Goal: Entertainment & Leisure: Browse casually

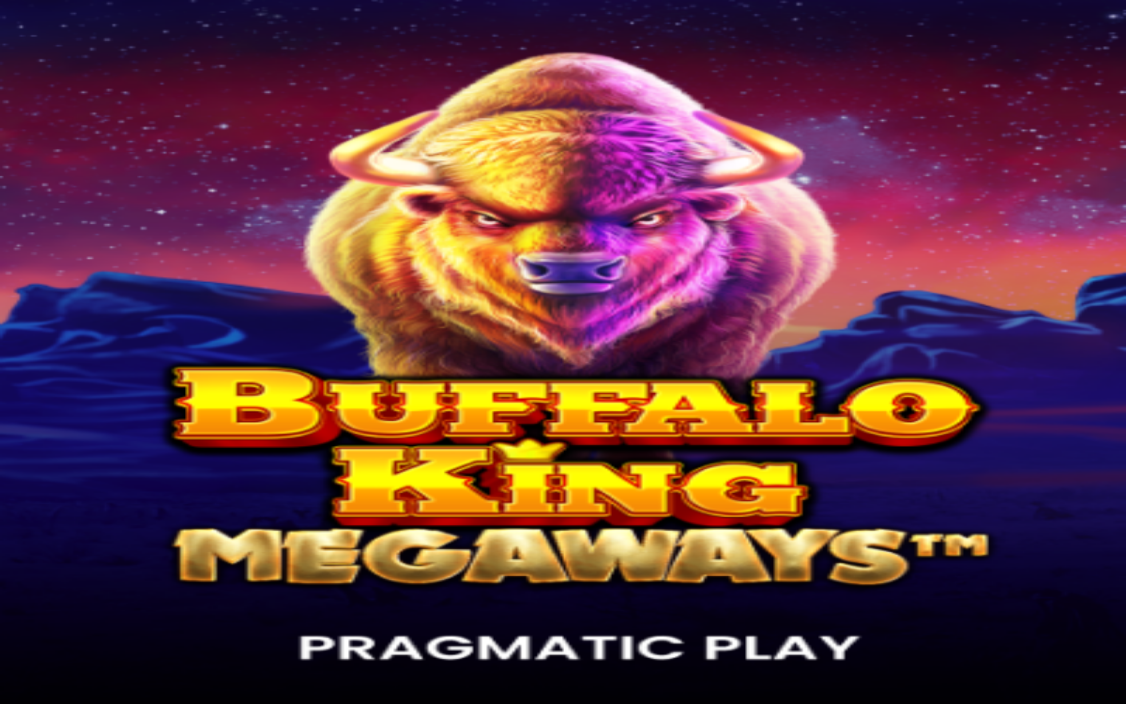
click at [82, 116] on circle "Primary" at bounding box center [127, 80] width 117 height 117
click at [65, 27] on img "Primary" at bounding box center [39, 19] width 69 height 29
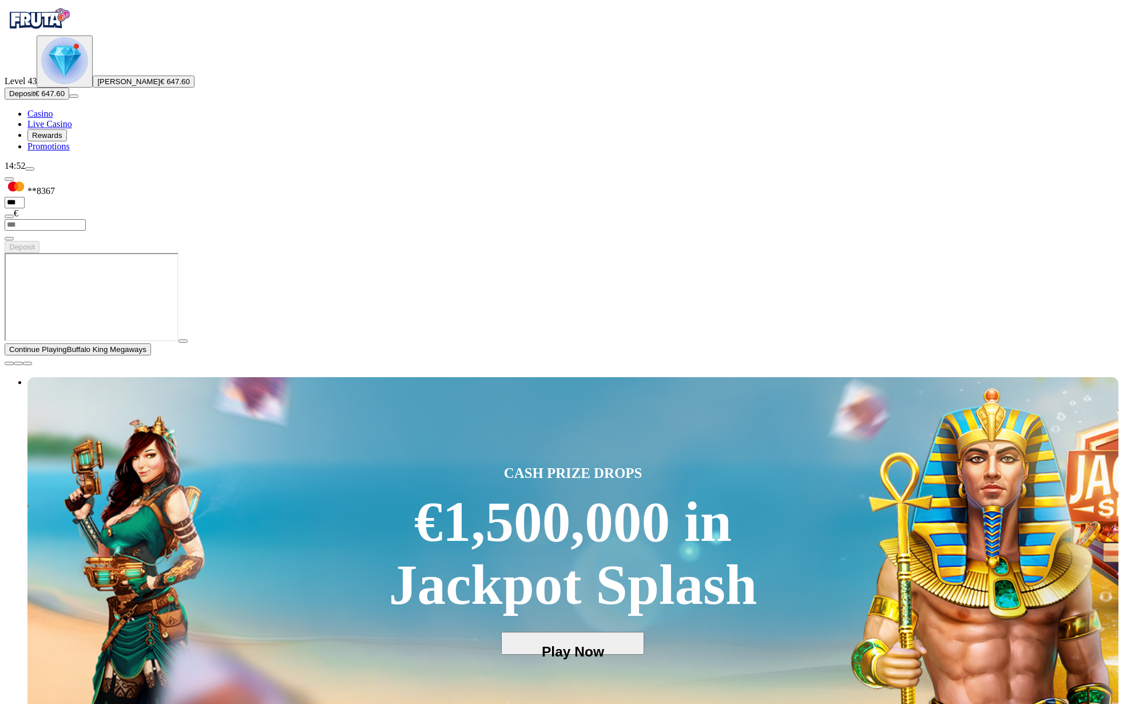
click at [188, 343] on button "button" at bounding box center [183, 340] width 9 height 3
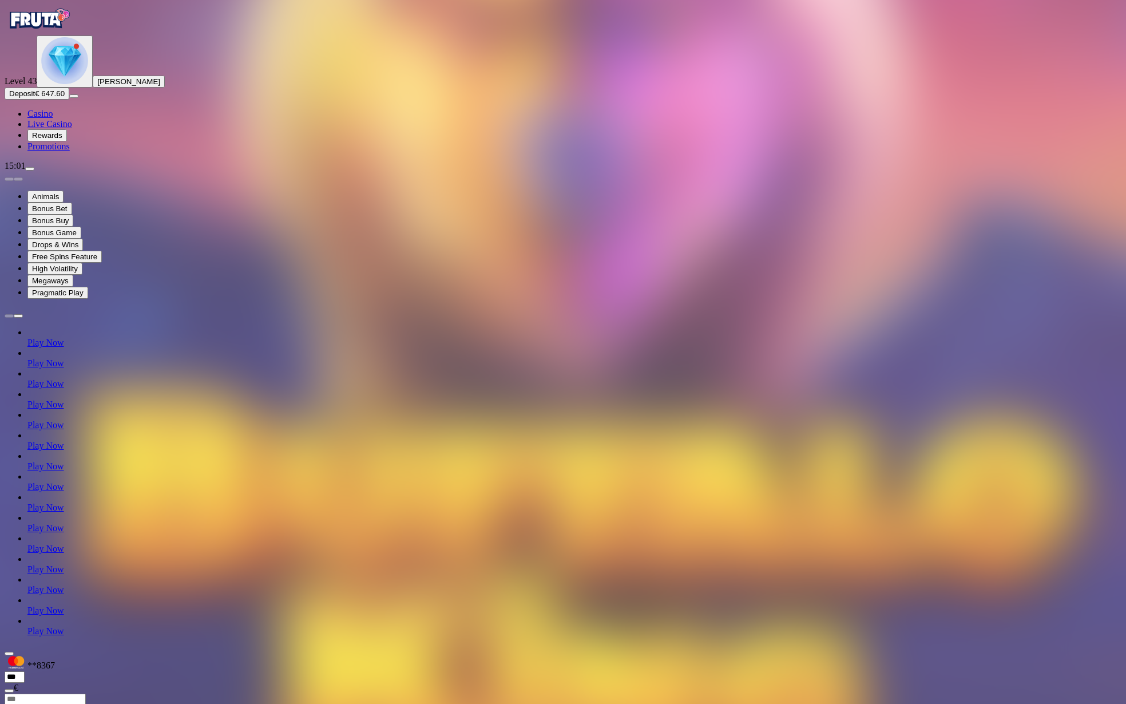
click at [47, 33] on img "Primary" at bounding box center [39, 19] width 69 height 29
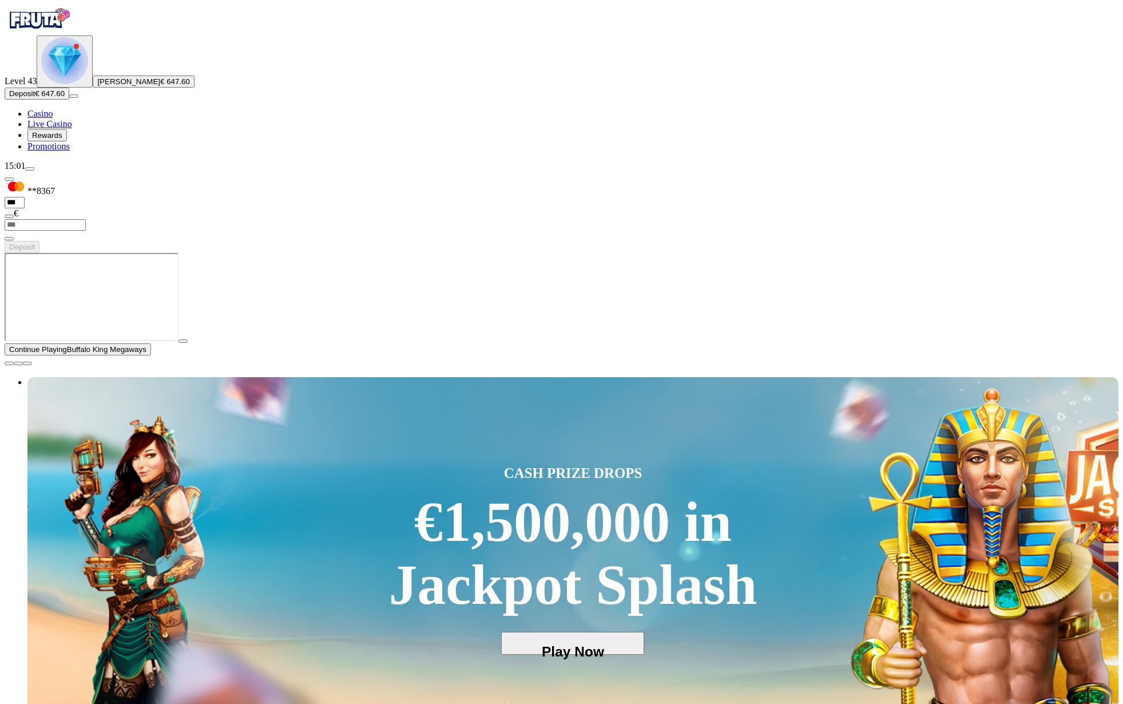
click at [9, 363] on span "close icon" at bounding box center [9, 363] width 0 height 0
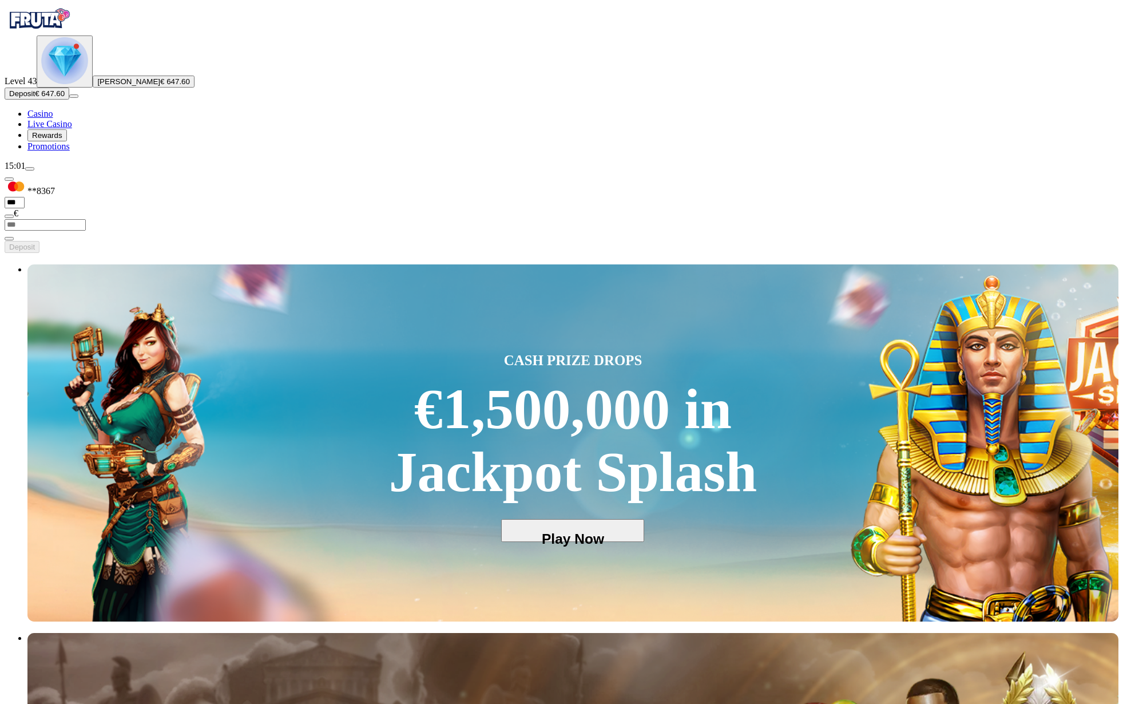
click at [30, 169] on span "menu icon" at bounding box center [30, 169] width 0 height 0
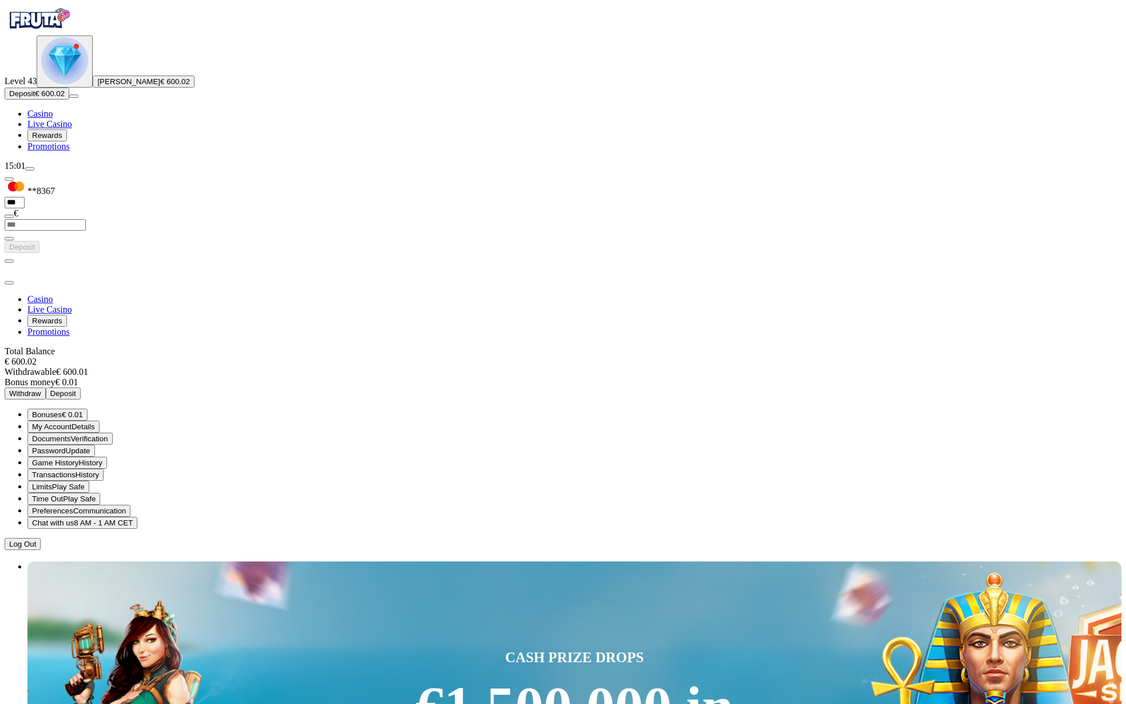
click at [70, 434] on span "Documents" at bounding box center [51, 438] width 38 height 9
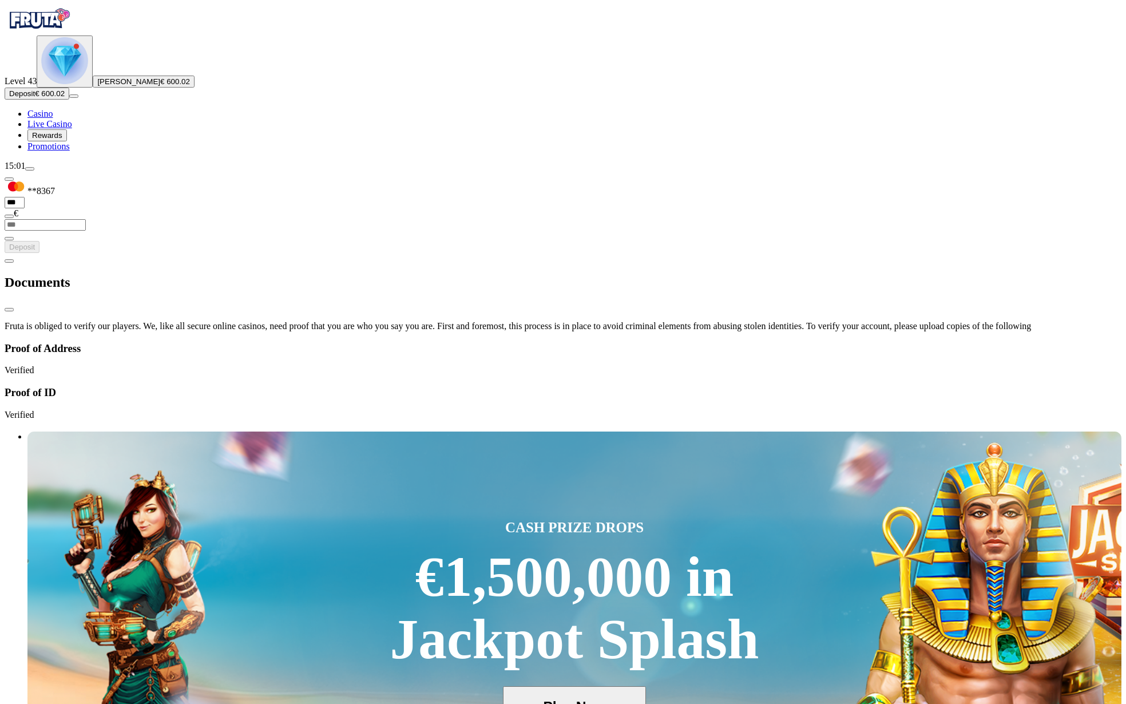
click at [30, 169] on span "menu icon" at bounding box center [30, 169] width 0 height 0
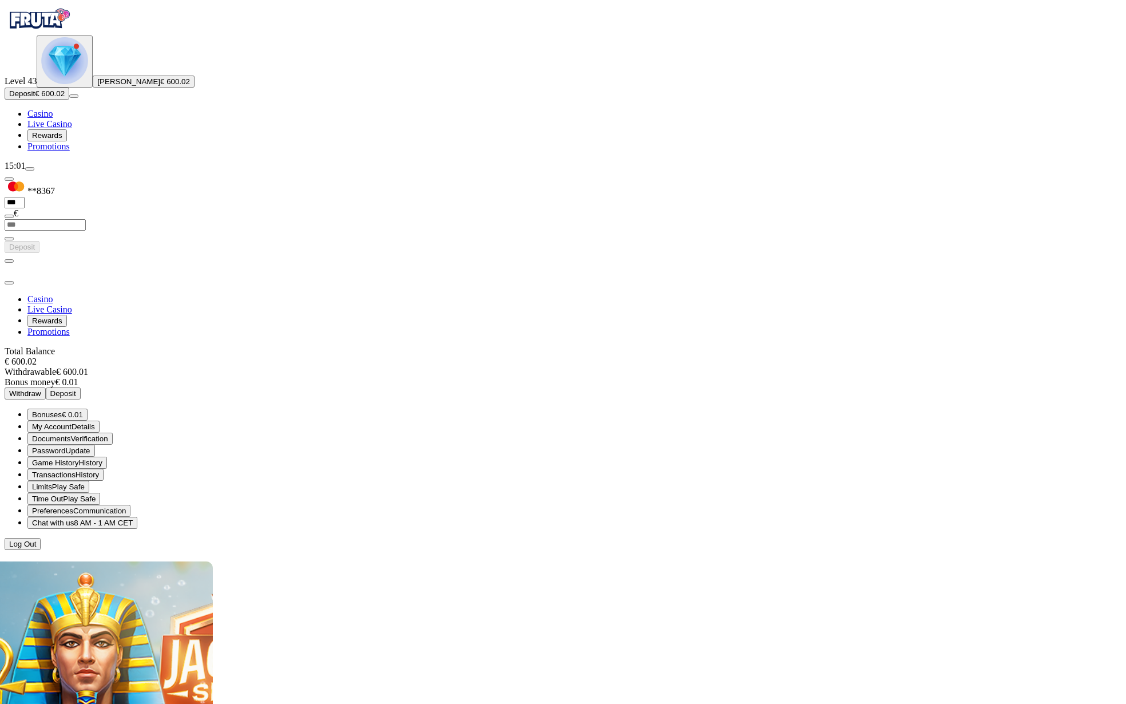
click at [41, 389] on span "Withdraw" at bounding box center [25, 393] width 32 height 9
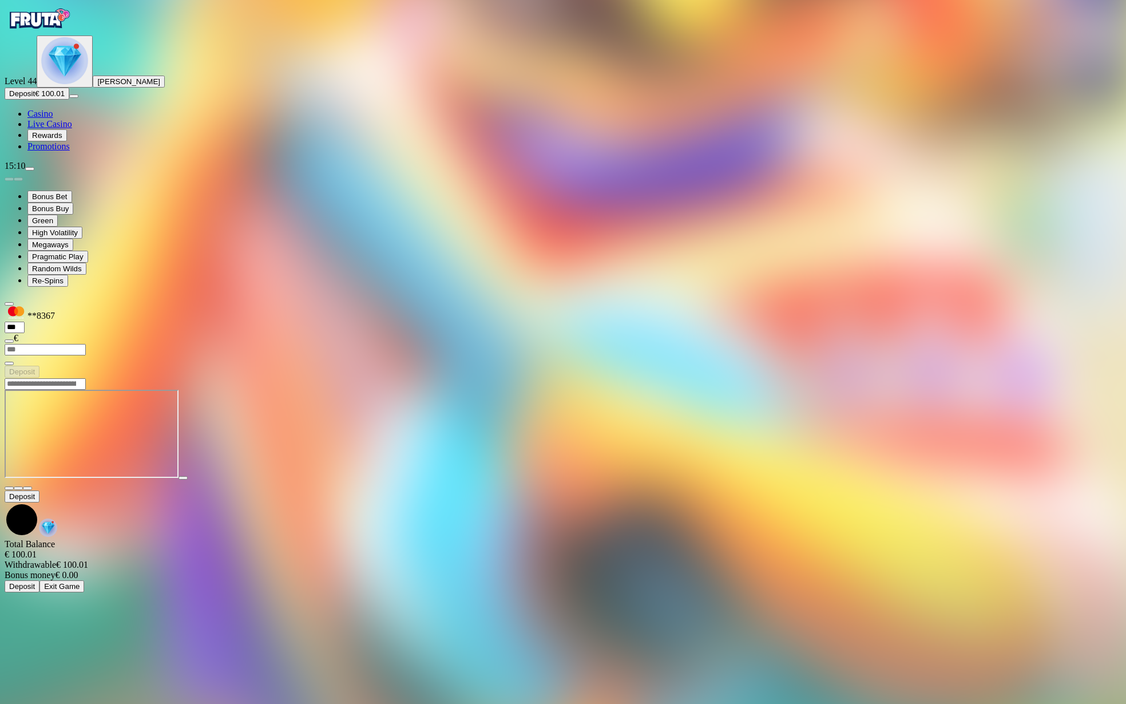
click at [57, 33] on img "Primary" at bounding box center [39, 19] width 69 height 29
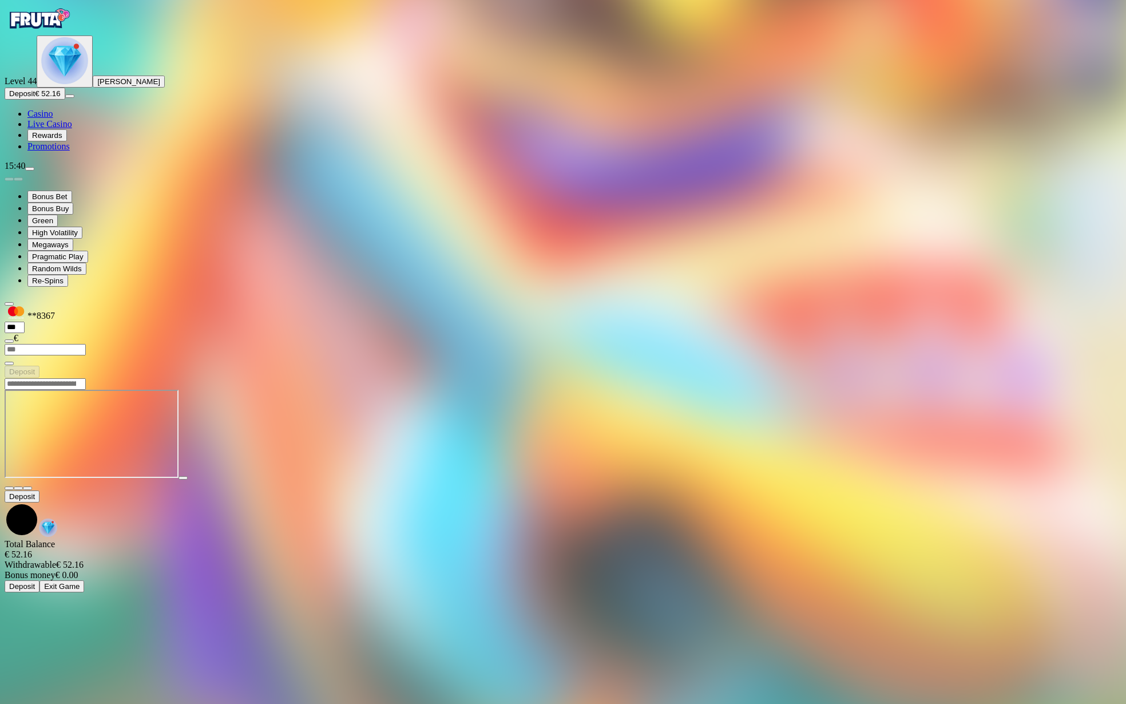
click at [68, 33] on img "Primary" at bounding box center [39, 19] width 69 height 29
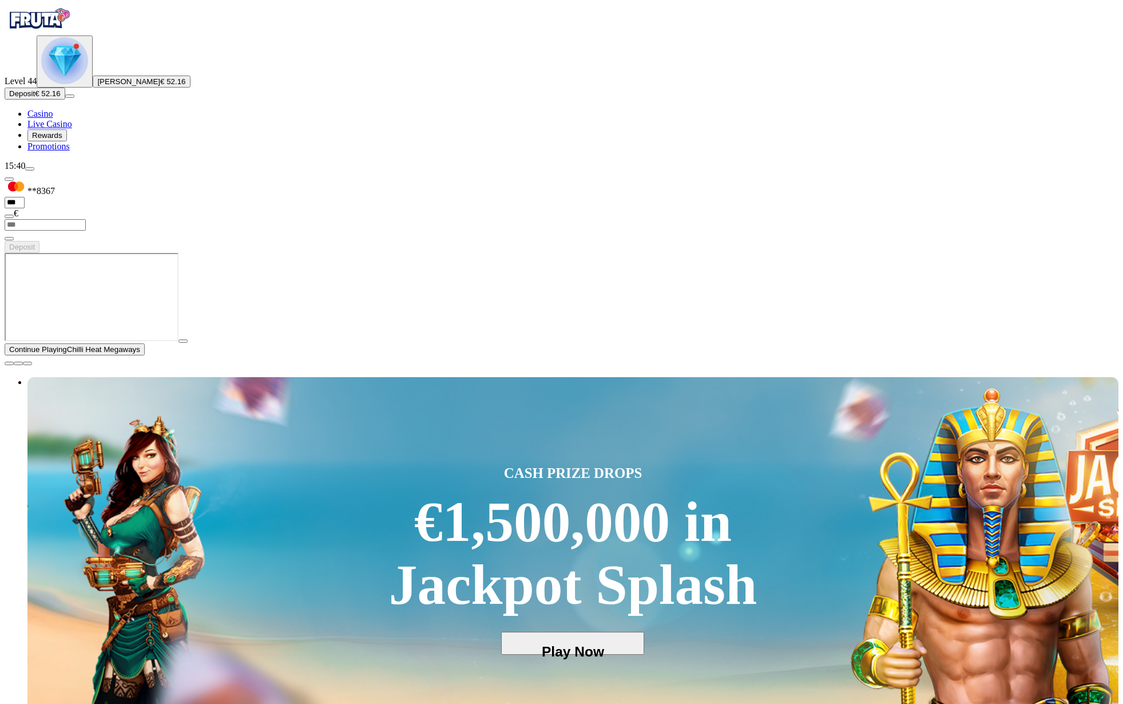
click at [773, 377] on div "CASH PRIZE DROPS €1,500,000 in Jackpot Splash Play Now" at bounding box center [572, 555] width 1091 height 357
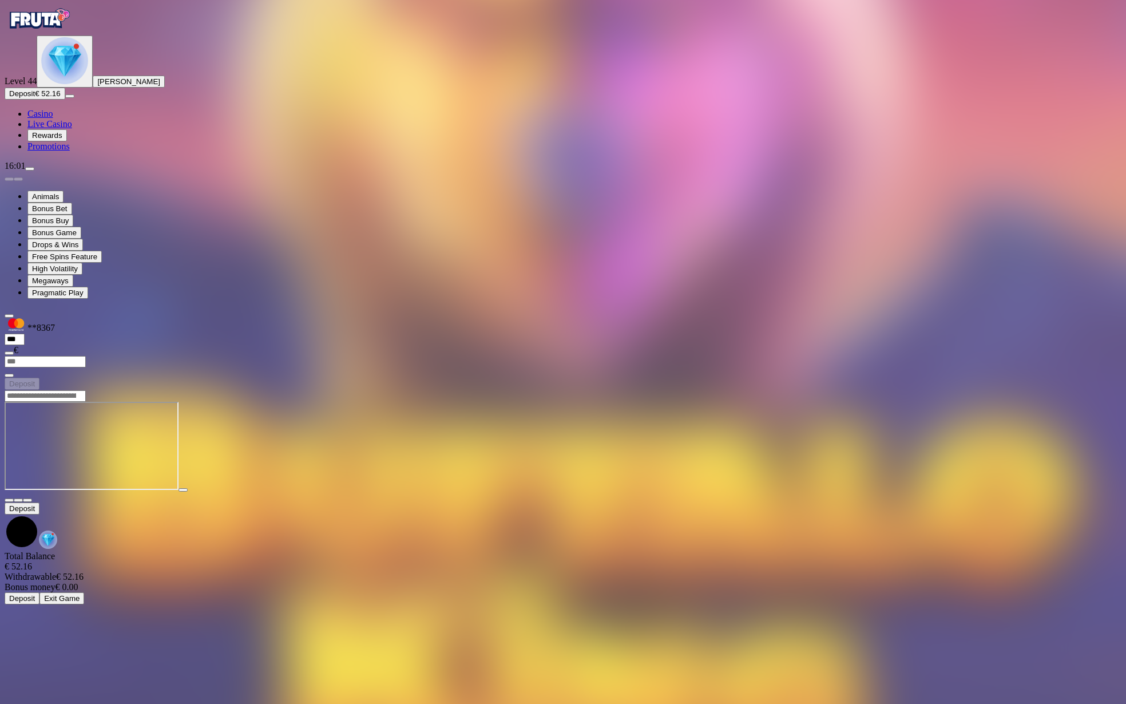
click at [60, 33] on img "Primary" at bounding box center [39, 19] width 69 height 29
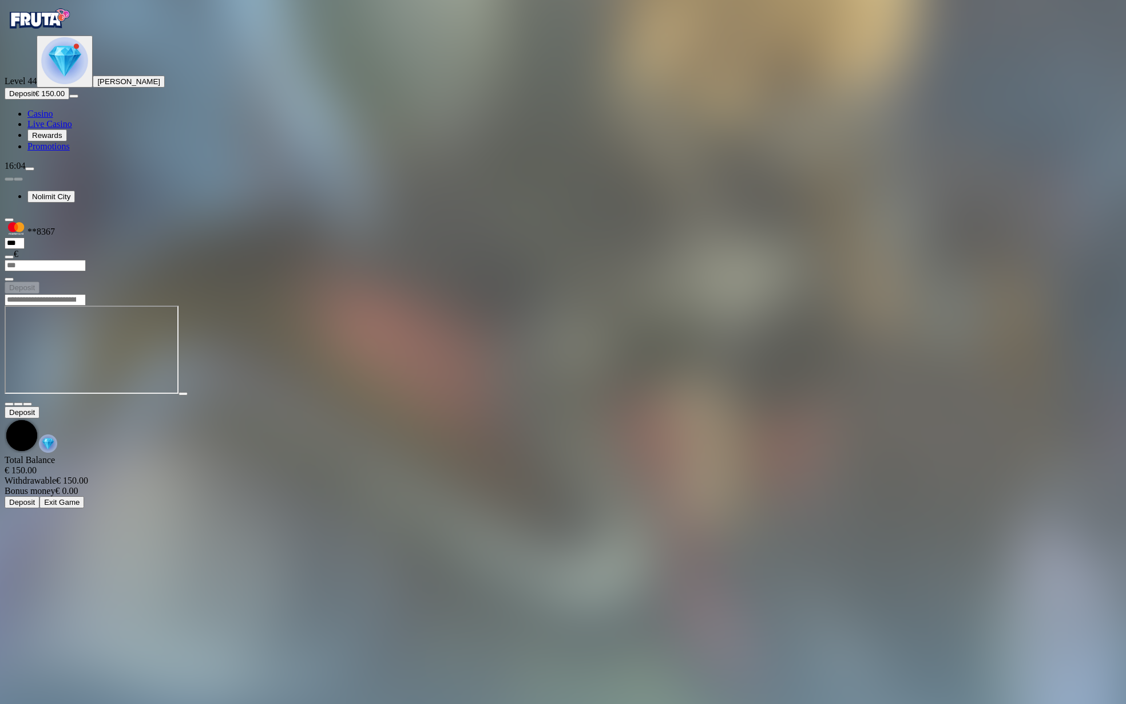
click at [31, 26] on img "Primary" at bounding box center [39, 19] width 69 height 29
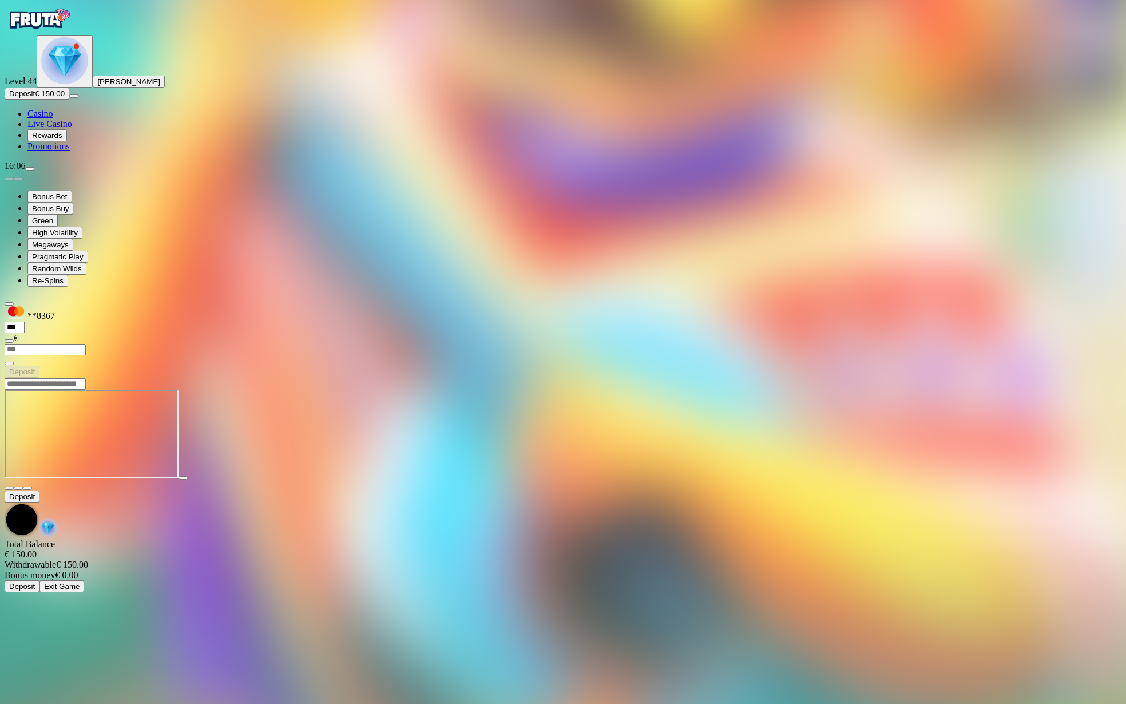
click at [9, 488] on span "close icon" at bounding box center [9, 488] width 0 height 0
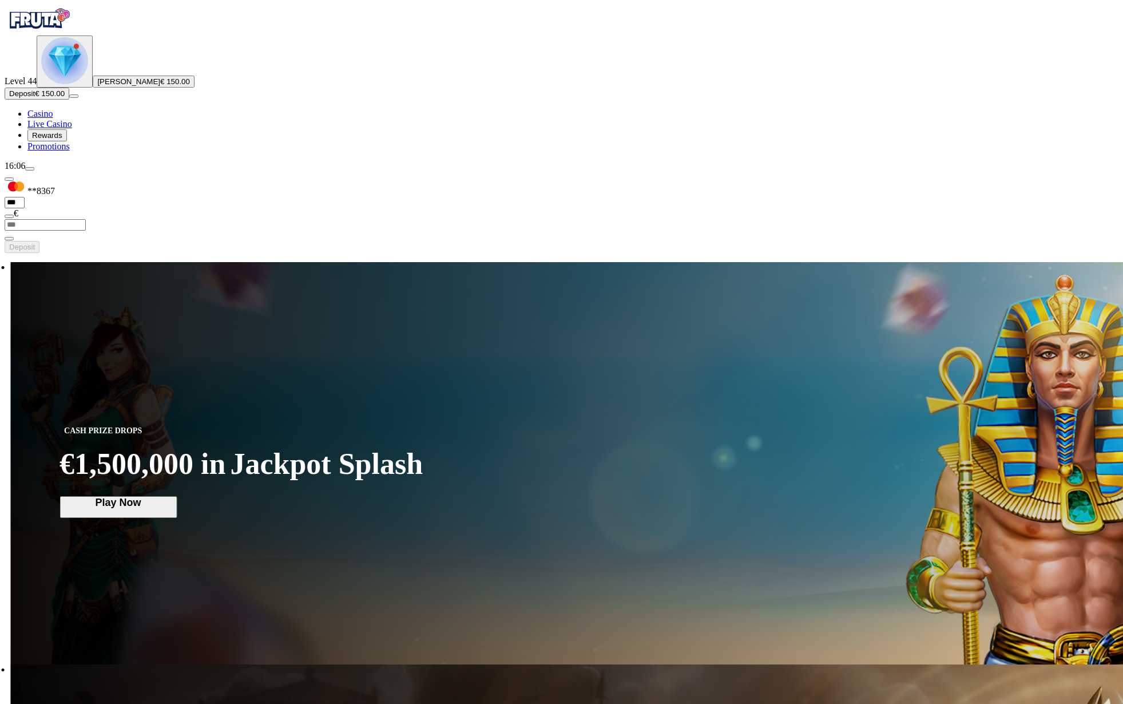
drag, startPoint x: 1122, startPoint y: 62, endPoint x: 1107, endPoint y: 54, distance: 16.9
click at [1107, 262] on div "CASH PRIZE DROPS €1,500,000 in Jackpot Splash Play Now" at bounding box center [593, 463] width 1164 height 402
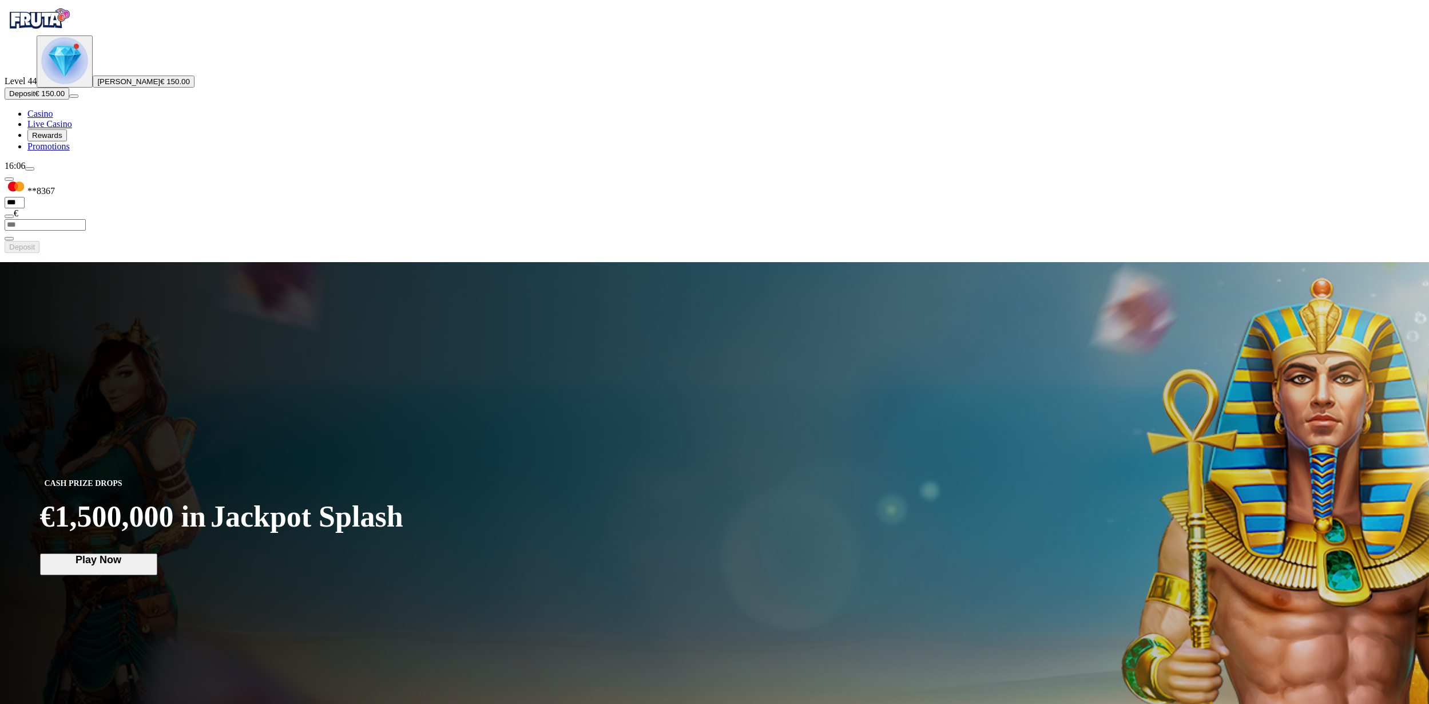
click at [30, 169] on span "menu icon" at bounding box center [30, 169] width 0 height 0
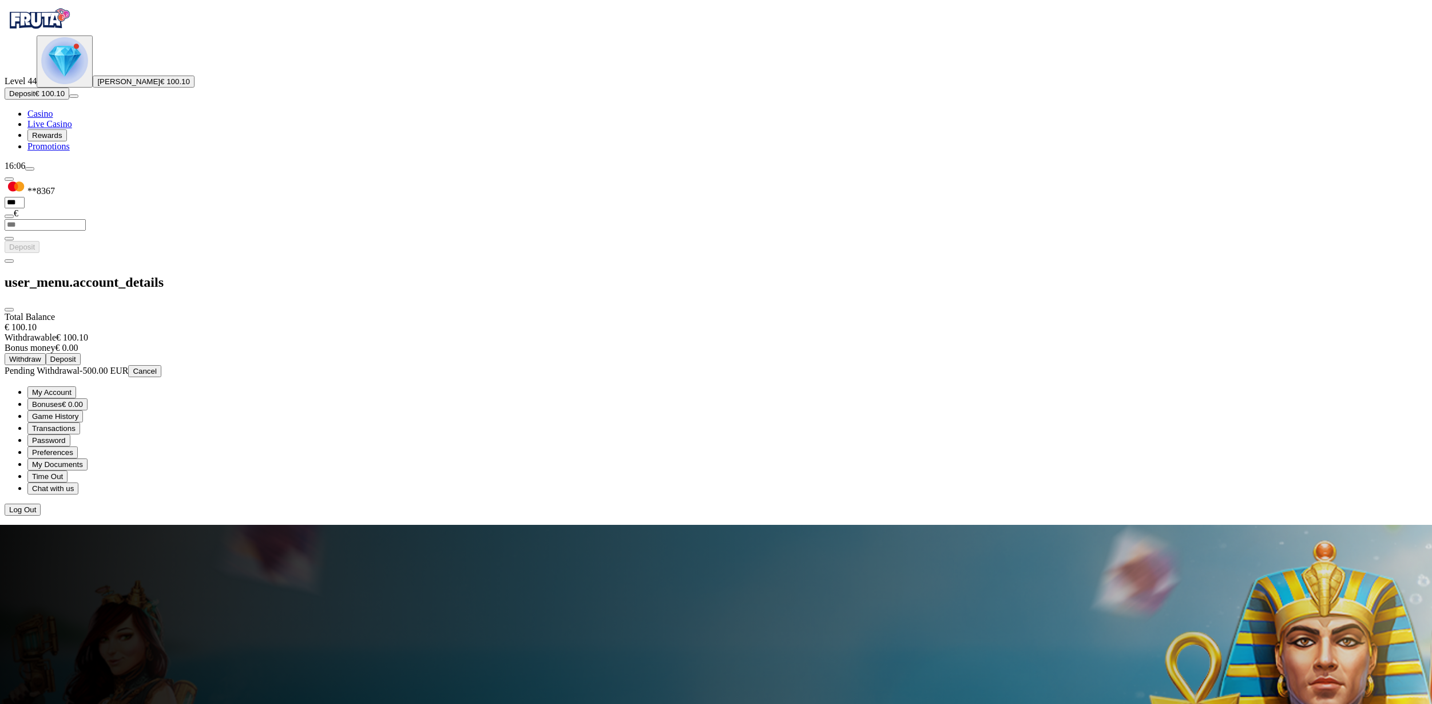
click at [899, 516] on div at bounding box center [716, 516] width 1423 height 0
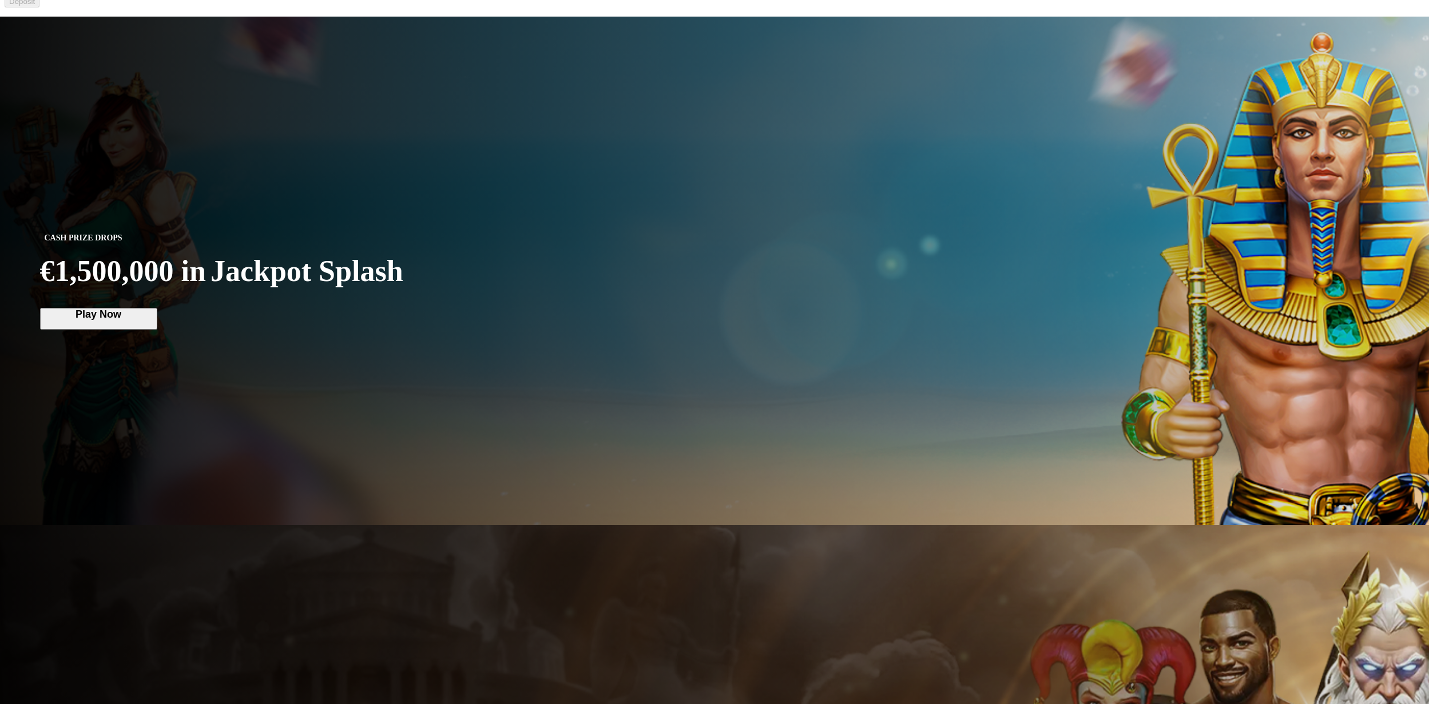
scroll to position [410, 0]
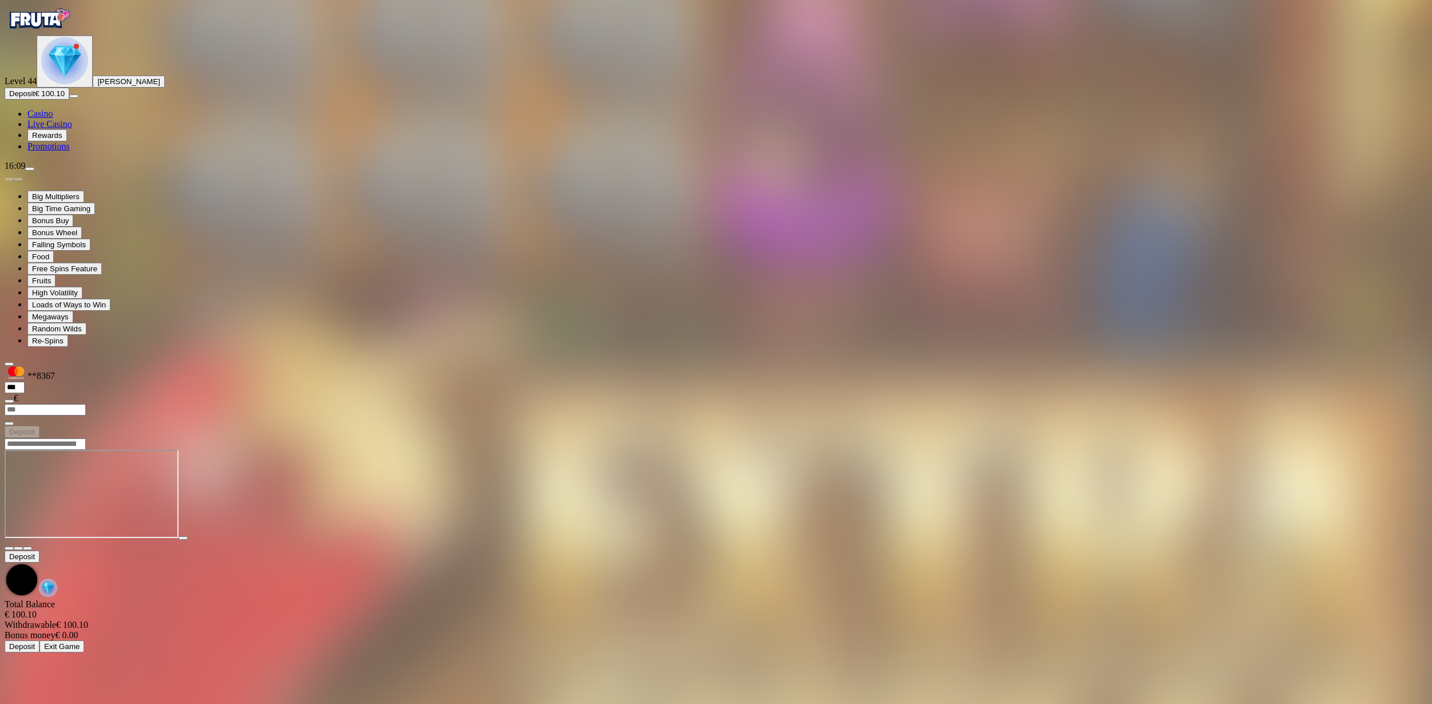
click at [9, 548] on span "close icon" at bounding box center [9, 548] width 0 height 0
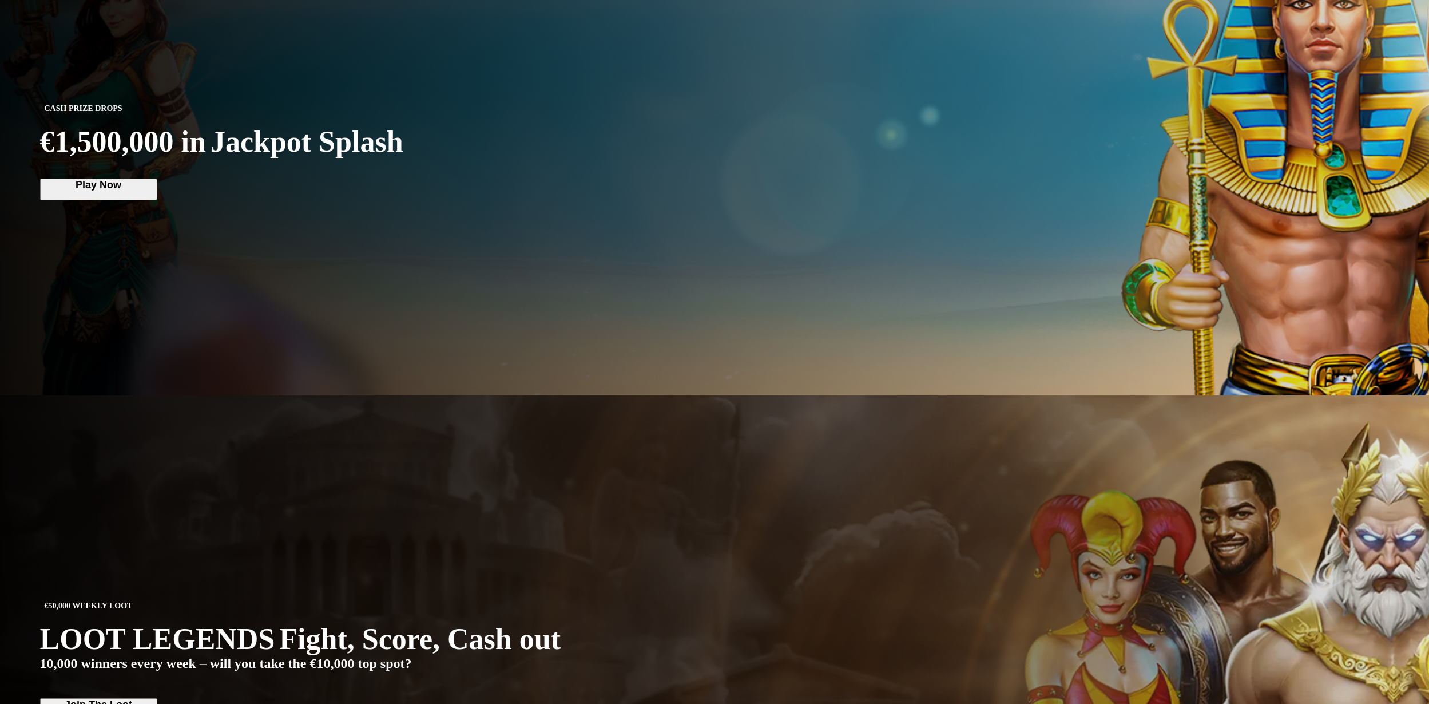
scroll to position [723, 0]
type input "*******"
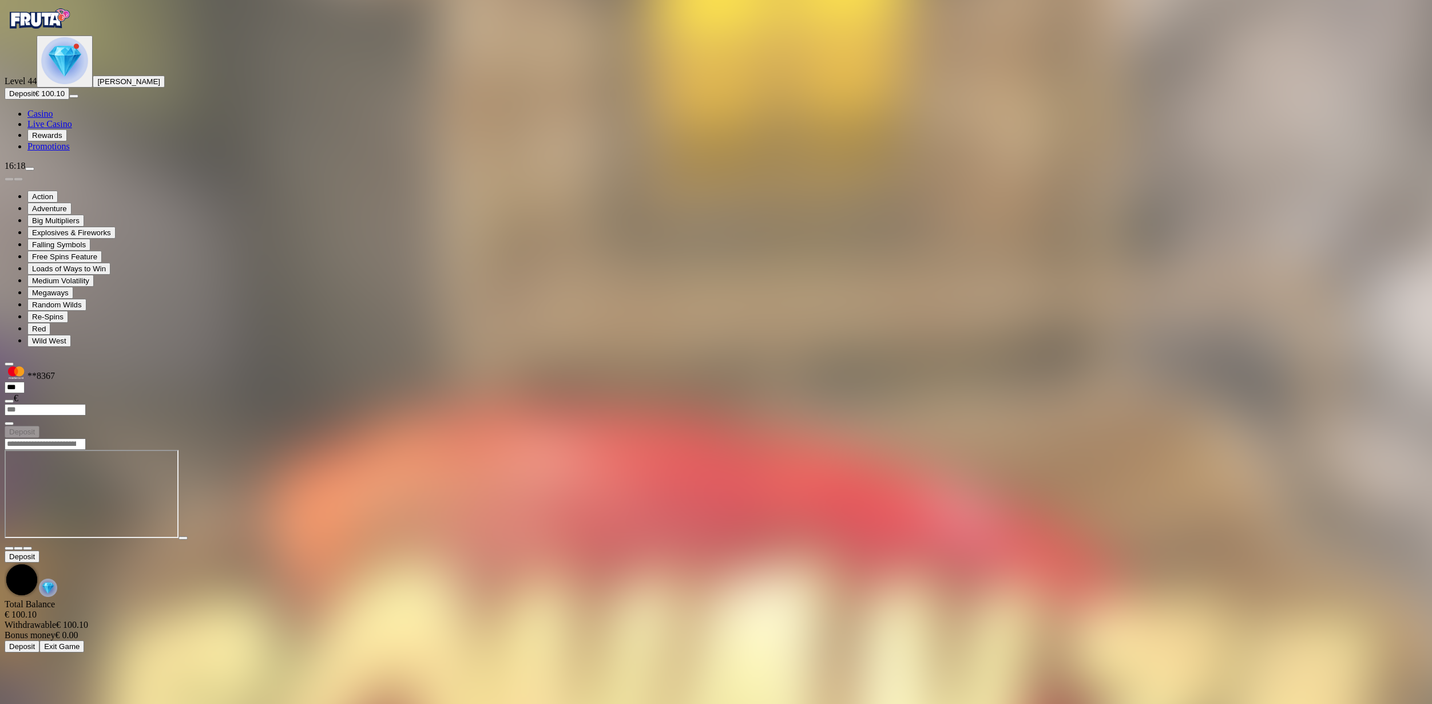
click at [9, 548] on span "close icon" at bounding box center [9, 548] width 0 height 0
